Goal: Task Accomplishment & Management: Check status

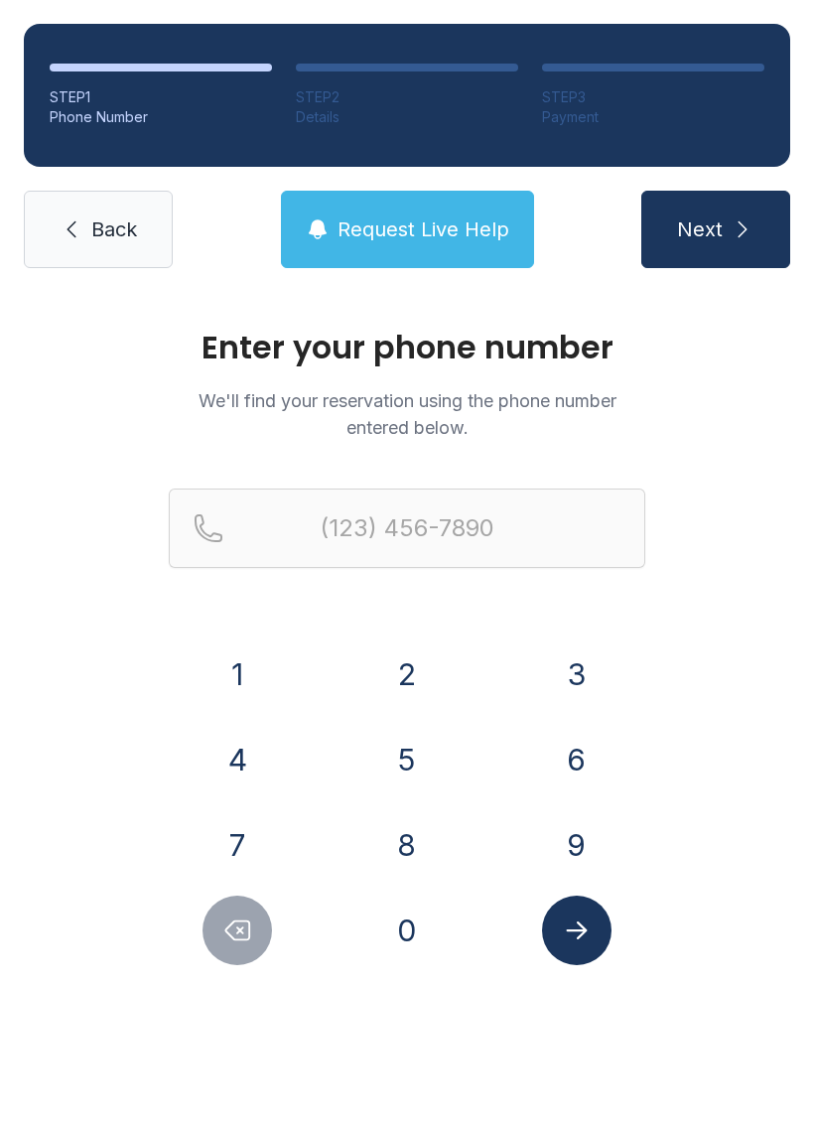
click at [422, 842] on button "8" at bounding box center [406, 844] width 69 height 69
click at [240, 786] on button "4" at bounding box center [237, 759] width 69 height 69
click at [594, 674] on button "3" at bounding box center [576, 673] width 69 height 69
click at [252, 771] on button "4" at bounding box center [237, 759] width 69 height 69
click at [411, 684] on button "2" at bounding box center [406, 673] width 69 height 69
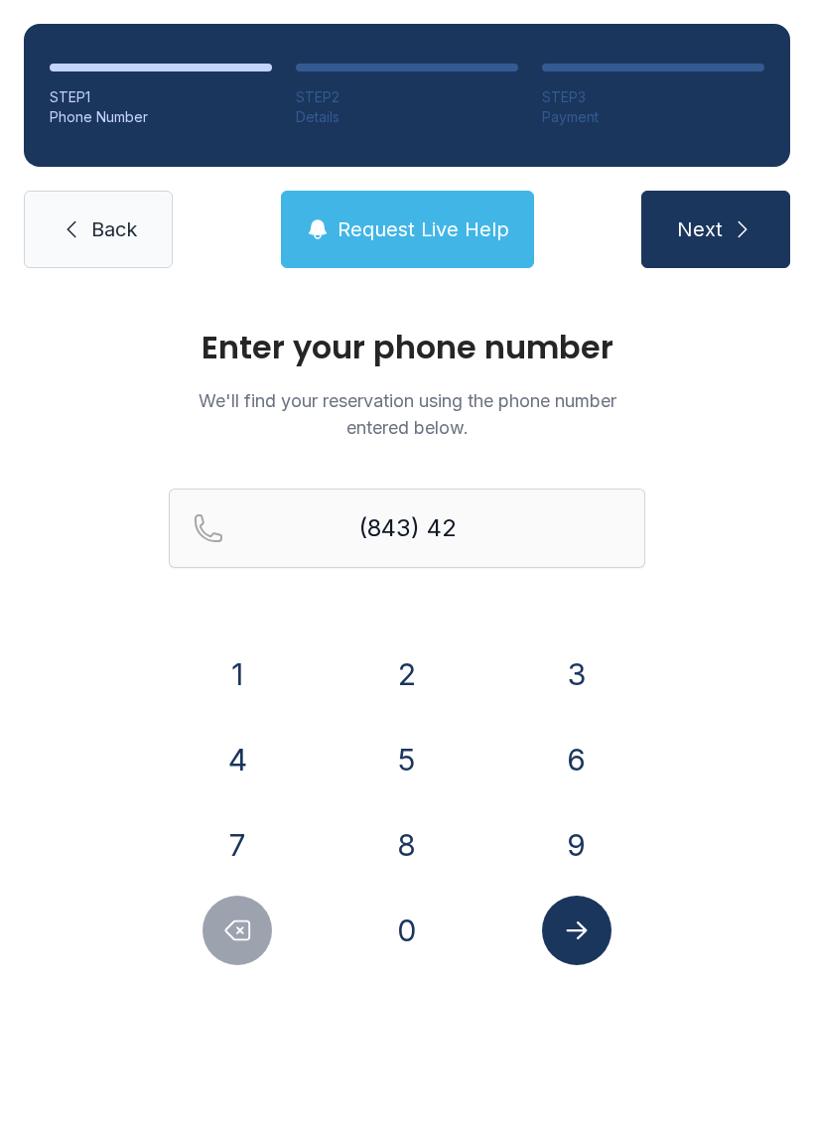
click at [410, 684] on button "2" at bounding box center [406, 673] width 69 height 69
click at [591, 783] on button "6" at bounding box center [576, 759] width 69 height 69
click at [247, 846] on button "7" at bounding box center [237, 844] width 69 height 69
click at [248, 847] on button "7" at bounding box center [237, 844] width 69 height 69
click at [591, 827] on button "9" at bounding box center [576, 844] width 69 height 69
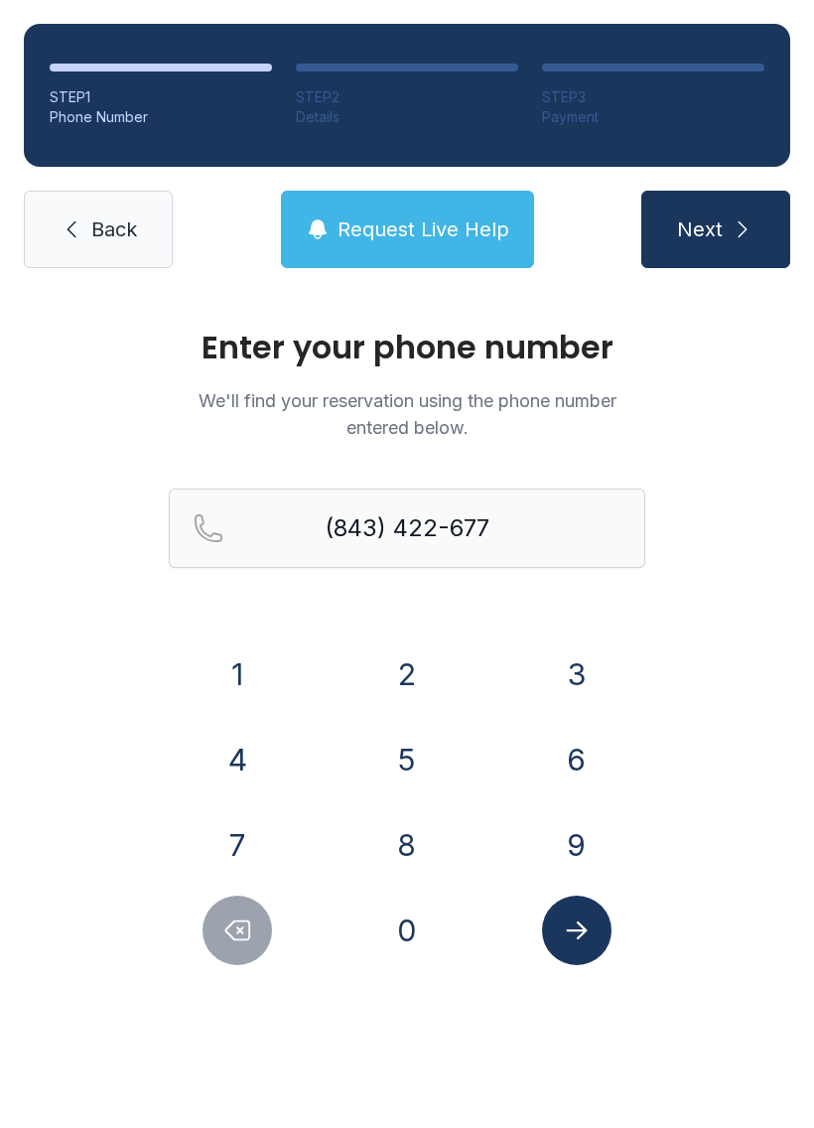
type input "[PHONE_NUMBER]"
click at [583, 931] on icon "Submit lookup form" at bounding box center [576, 930] width 21 height 18
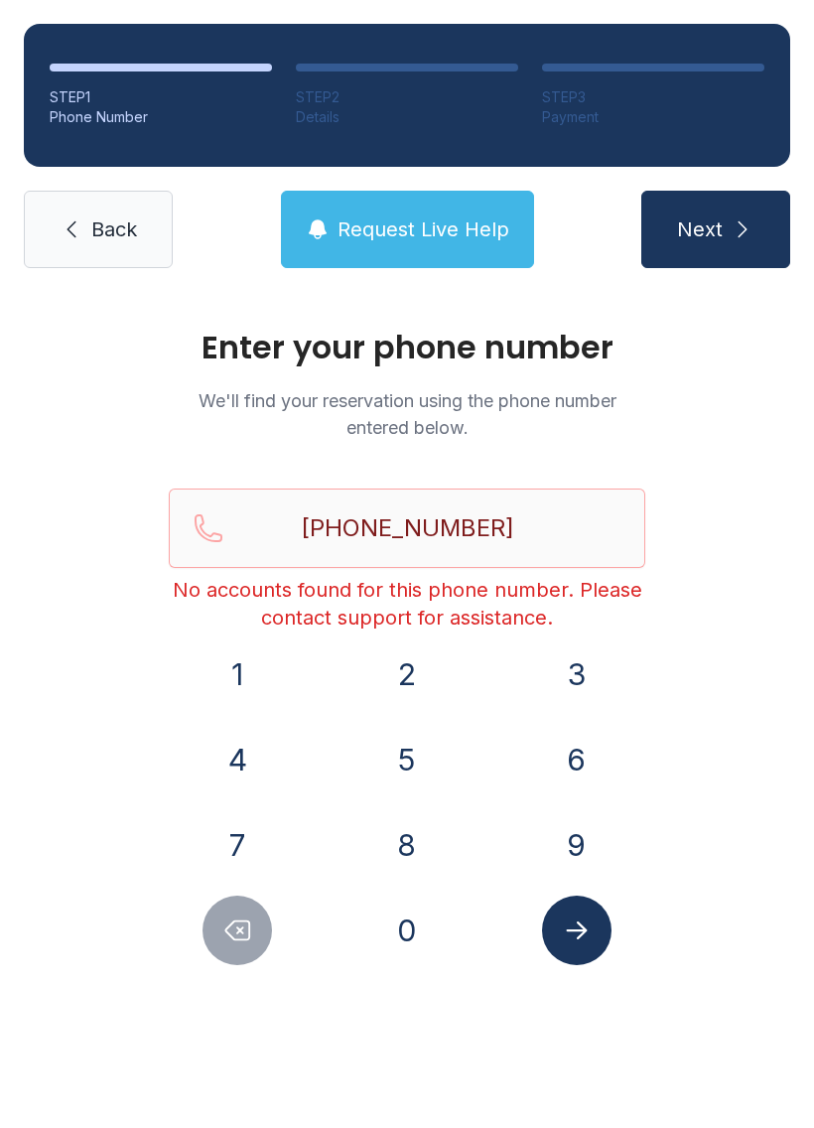
click at [97, 214] on link "Back" at bounding box center [98, 229] width 149 height 77
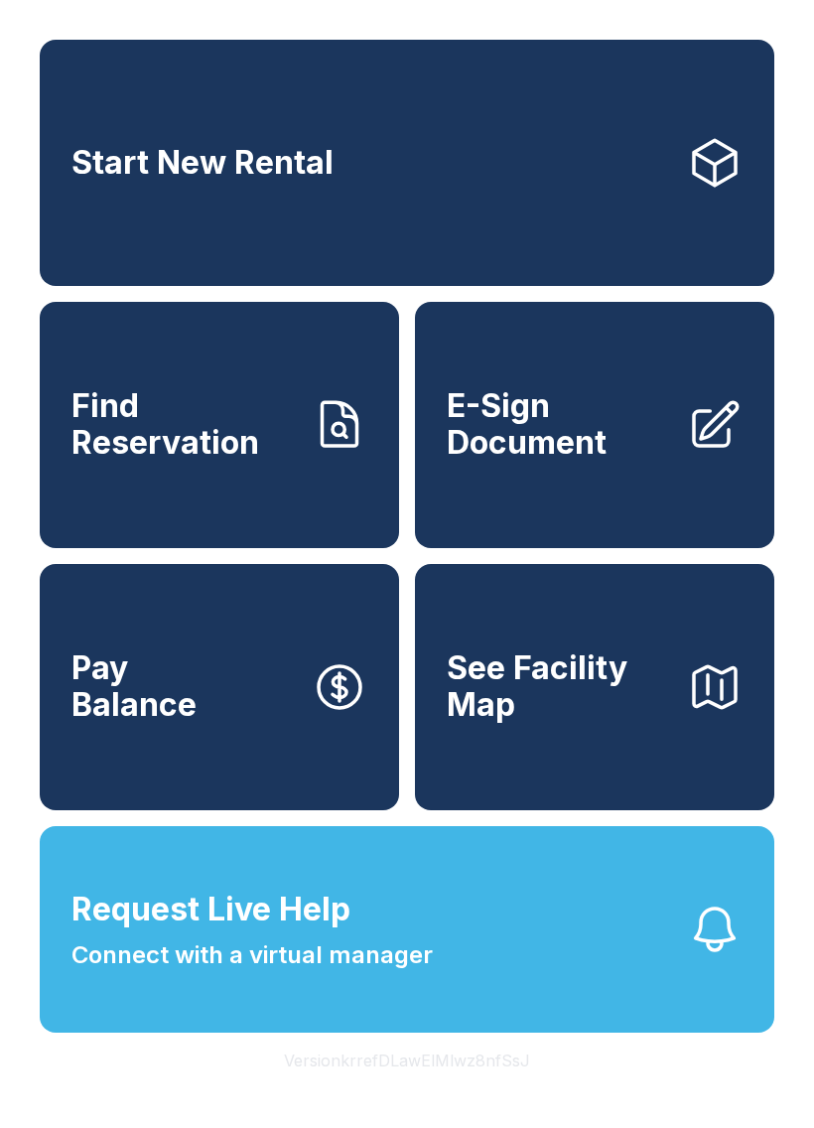
click at [245, 441] on span "Find Reservation" at bounding box center [183, 424] width 224 height 72
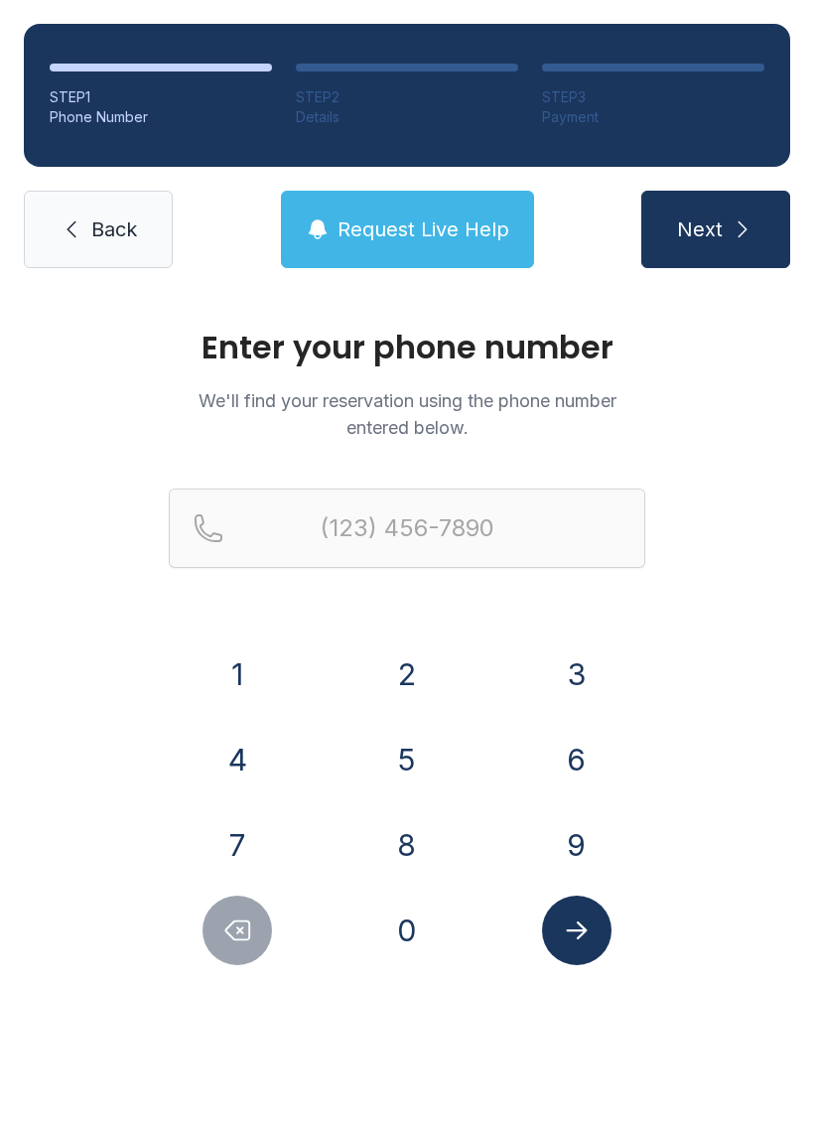
click at [108, 243] on link "Back" at bounding box center [98, 229] width 149 height 77
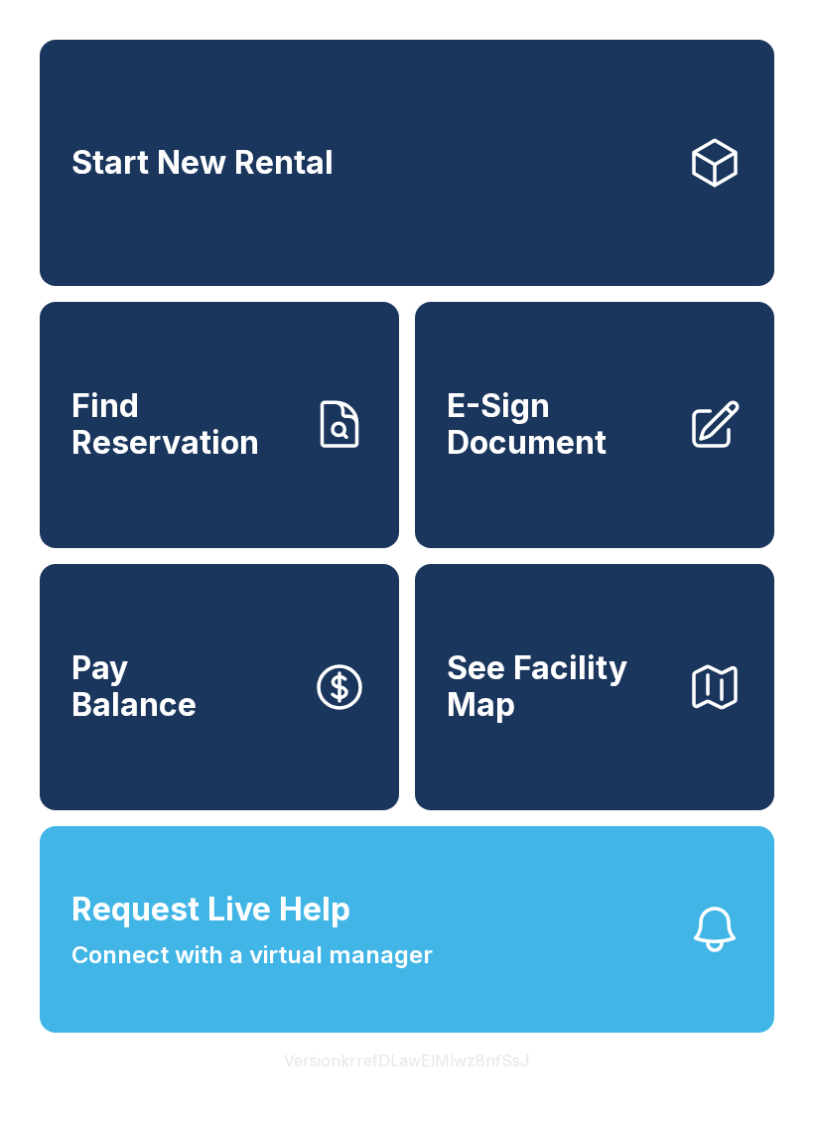
click at [630, 165] on link "Start New Rental" at bounding box center [407, 163] width 735 height 246
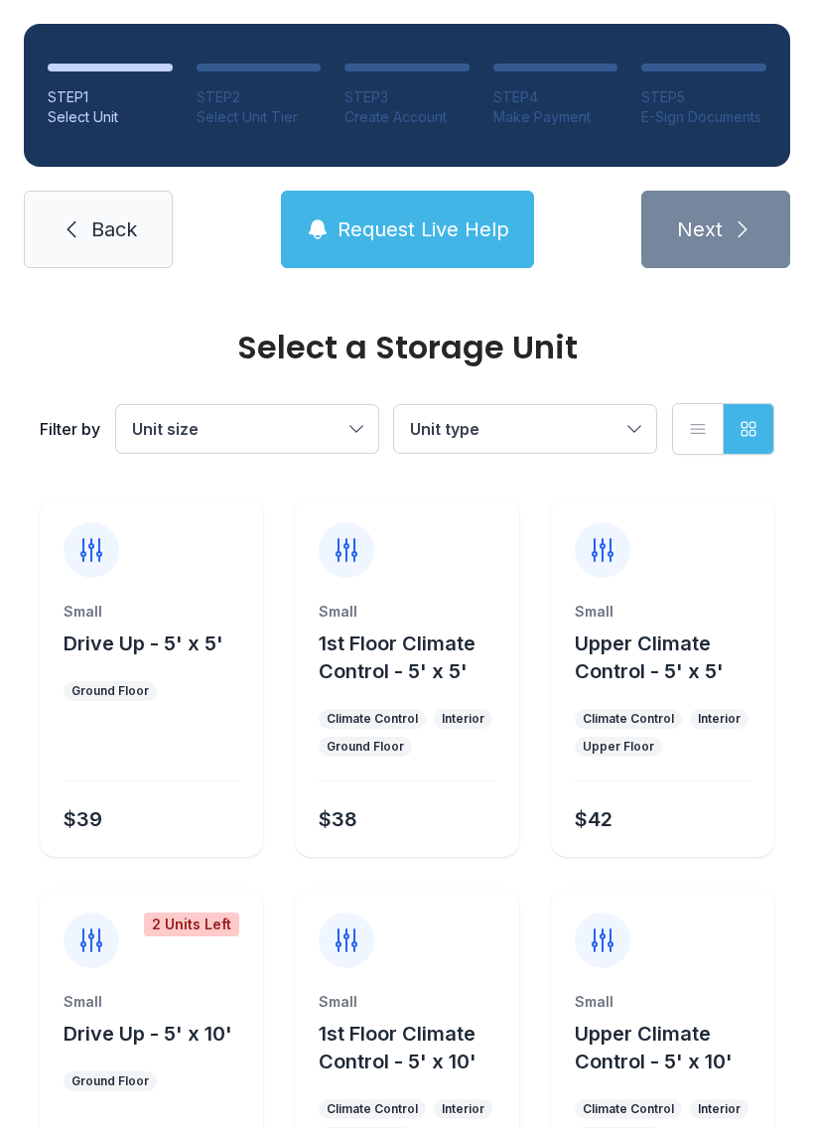
click at [100, 208] on link "Back" at bounding box center [98, 229] width 149 height 77
